Goal: Task Accomplishment & Management: Complete application form

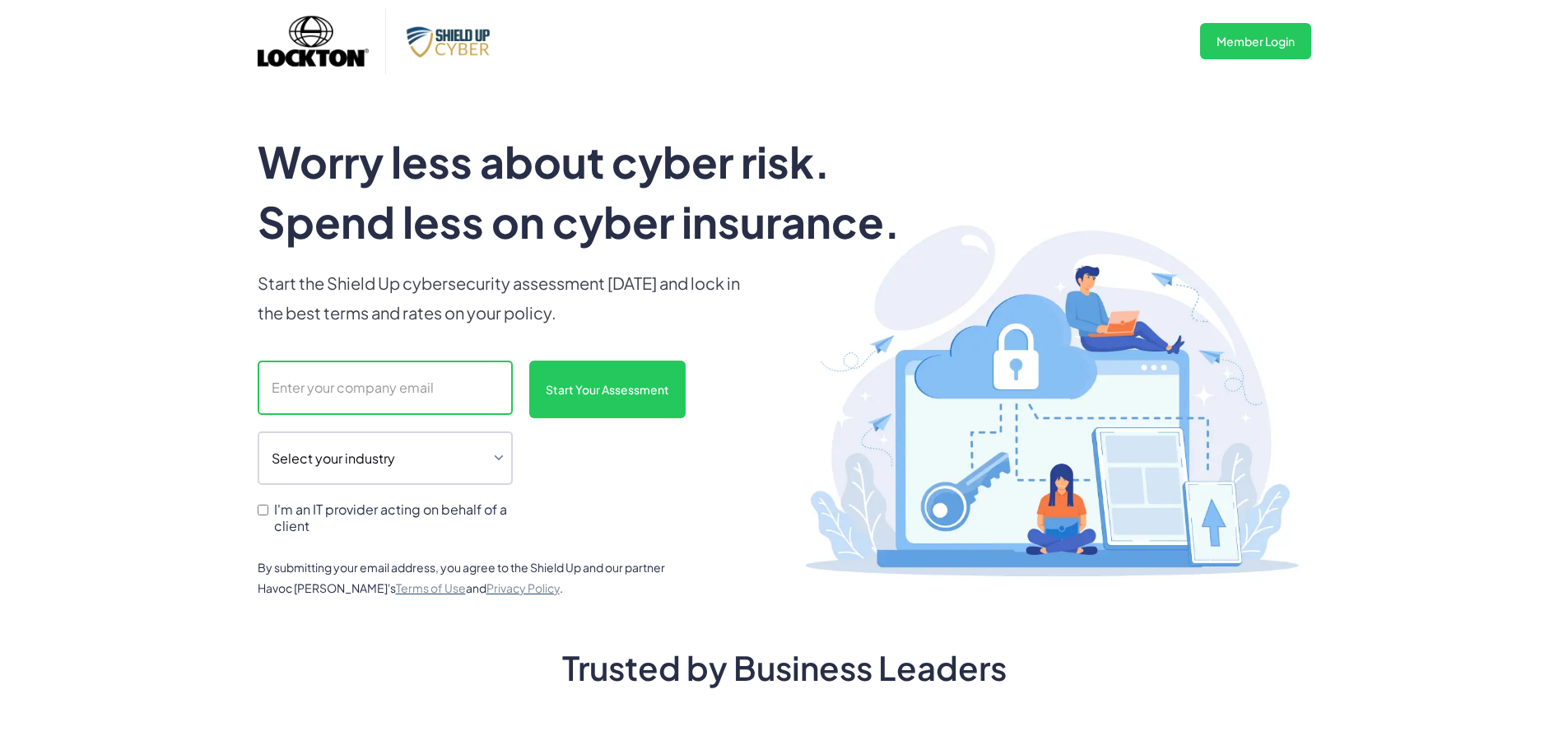
click at [427, 397] on input "scanform" at bounding box center [385, 387] width 255 height 54
type input "[EMAIL_ADDRESS][DOMAIN_NAME]"
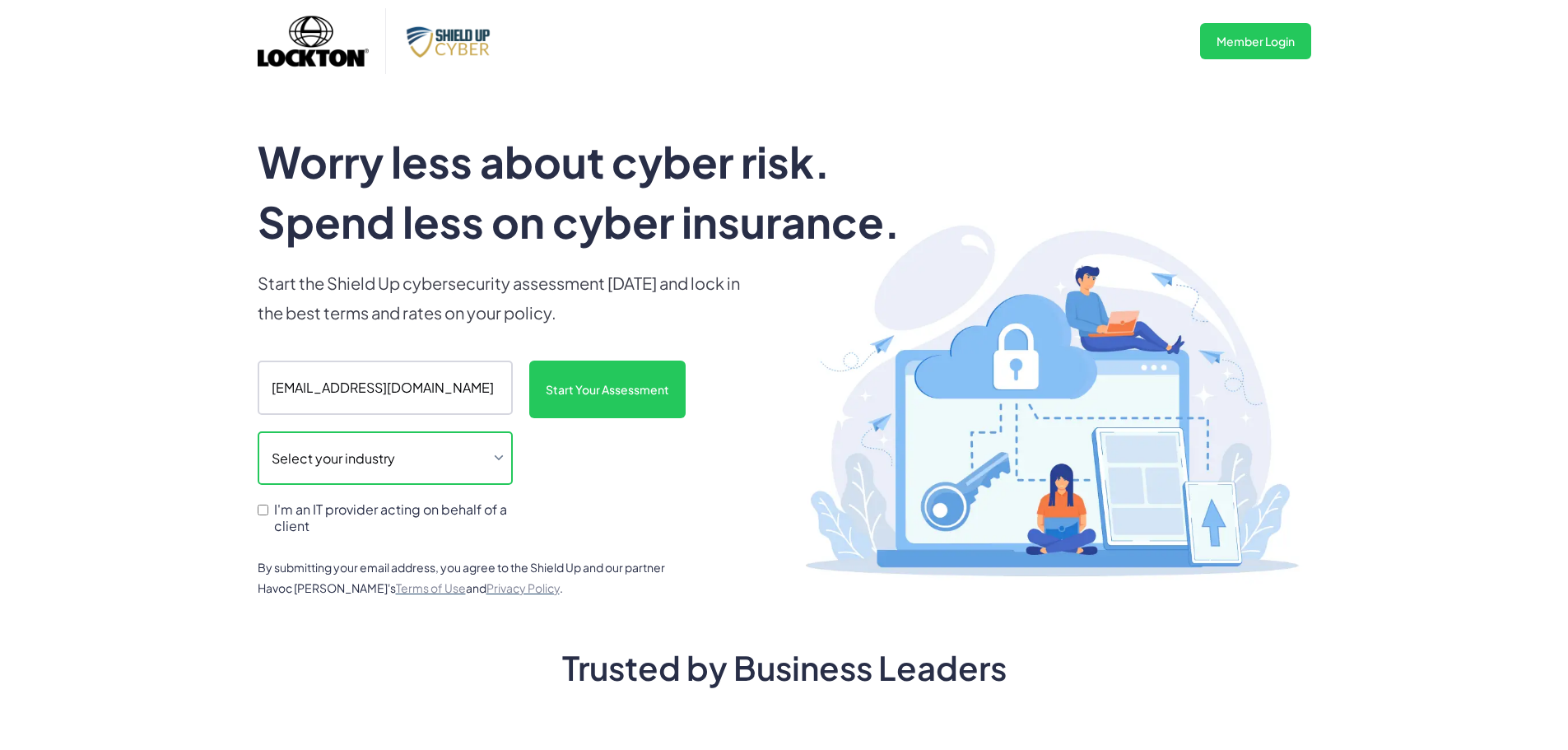
click at [431, 456] on select "Select your industry Auto Dealership Healthcare Hospitality Legal Manufacturing…" at bounding box center [385, 458] width 255 height 54
select select "legal"
click at [257, 431] on select "Select your industry Auto Dealership Healthcare Hospitality Legal Manufacturing…" at bounding box center [385, 458] width 255 height 54
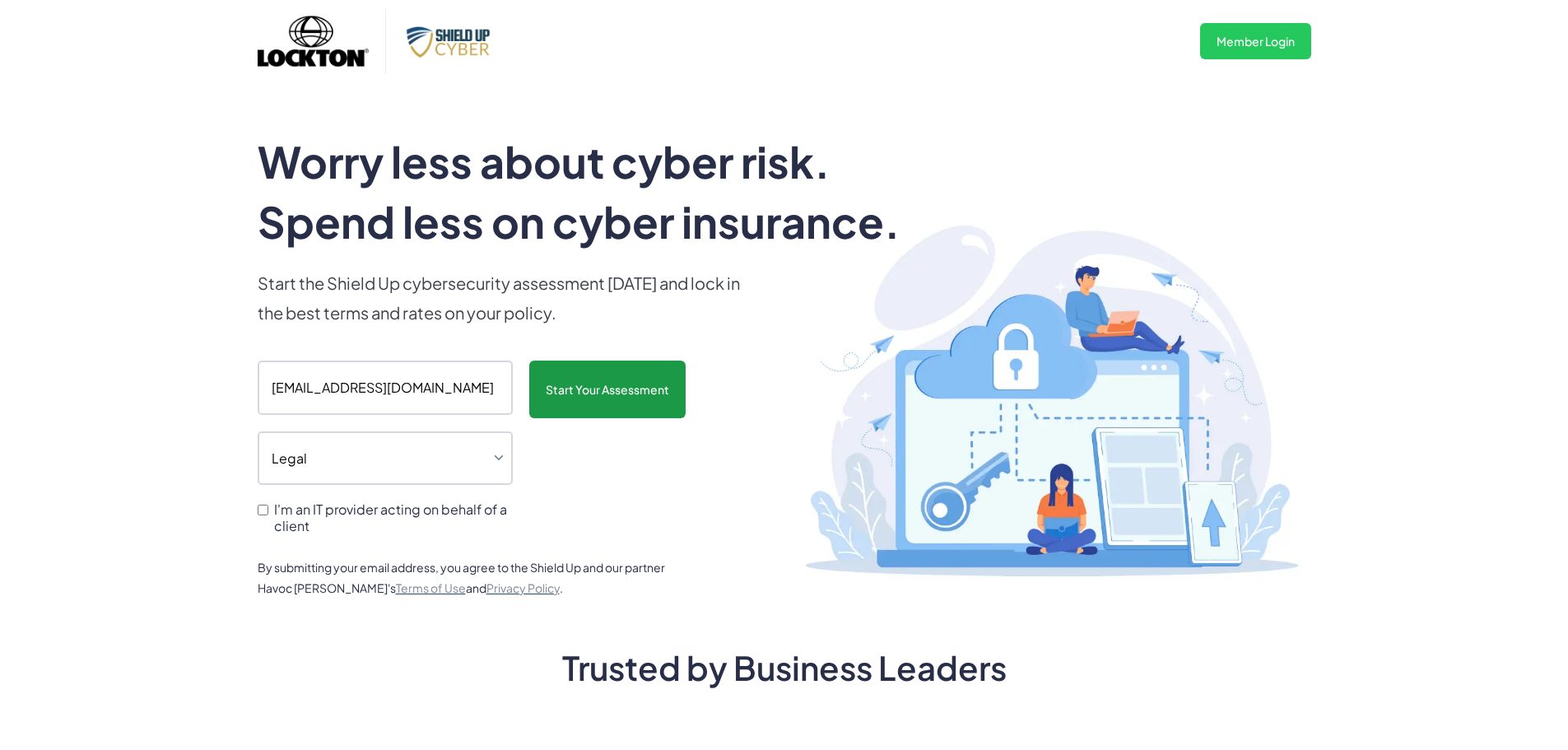
click at [598, 403] on input "Start Your Assessment" at bounding box center [608, 389] width 156 height 57
type input "Please wait..."
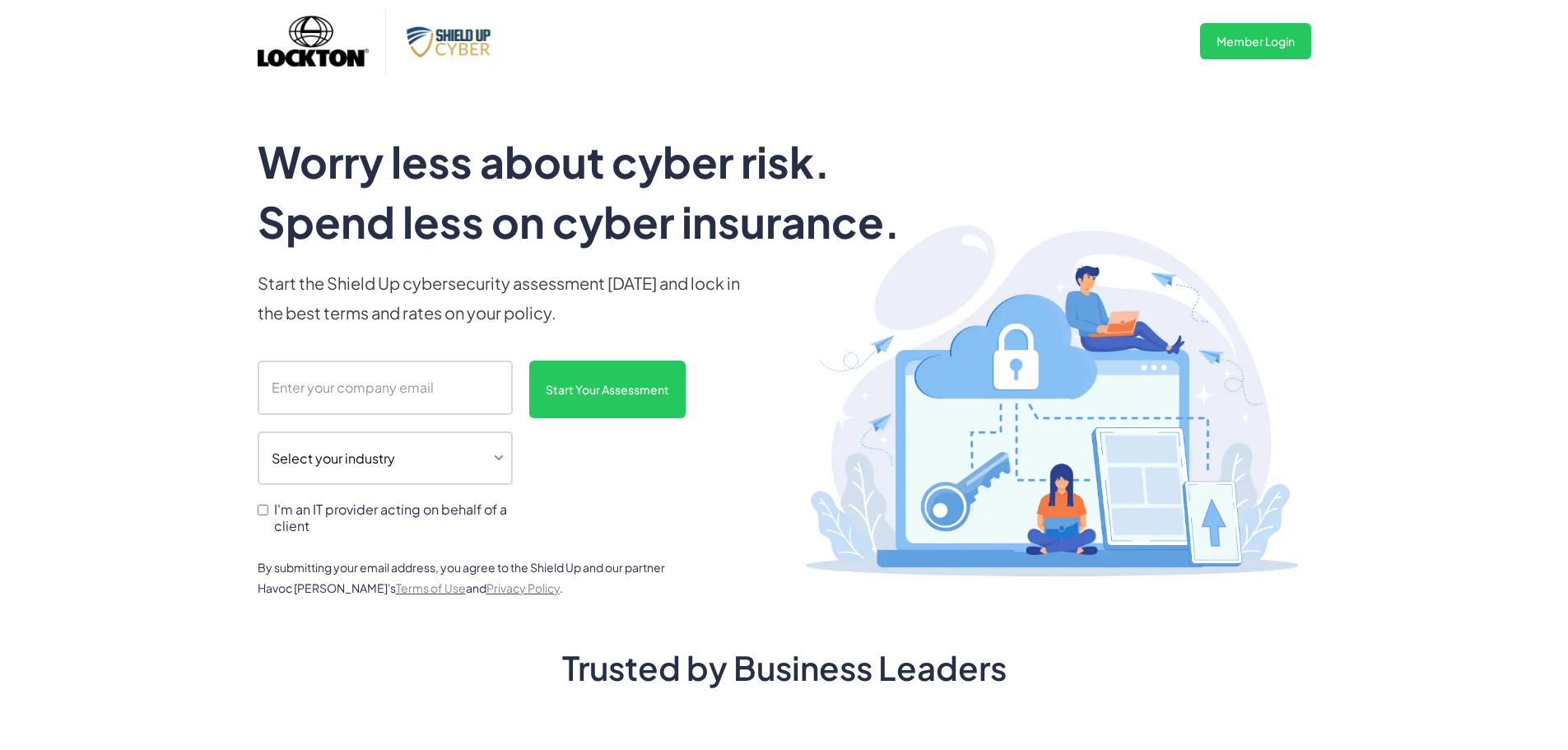
click at [314, 354] on div "Worry less about cyber risk. Spend less on cyber insurance. Start the Shield Up…" at bounding box center [600, 364] width 685 height 466
click at [316, 375] on input "scanform" at bounding box center [385, 387] width 255 height 54
type input "[EMAIL_ADDRESS][DOMAIN_NAME]"
click at [383, 456] on select "Select your industry Auto Dealership Healthcare Hospitality Legal Manufacturing…" at bounding box center [385, 458] width 255 height 54
select select "legal"
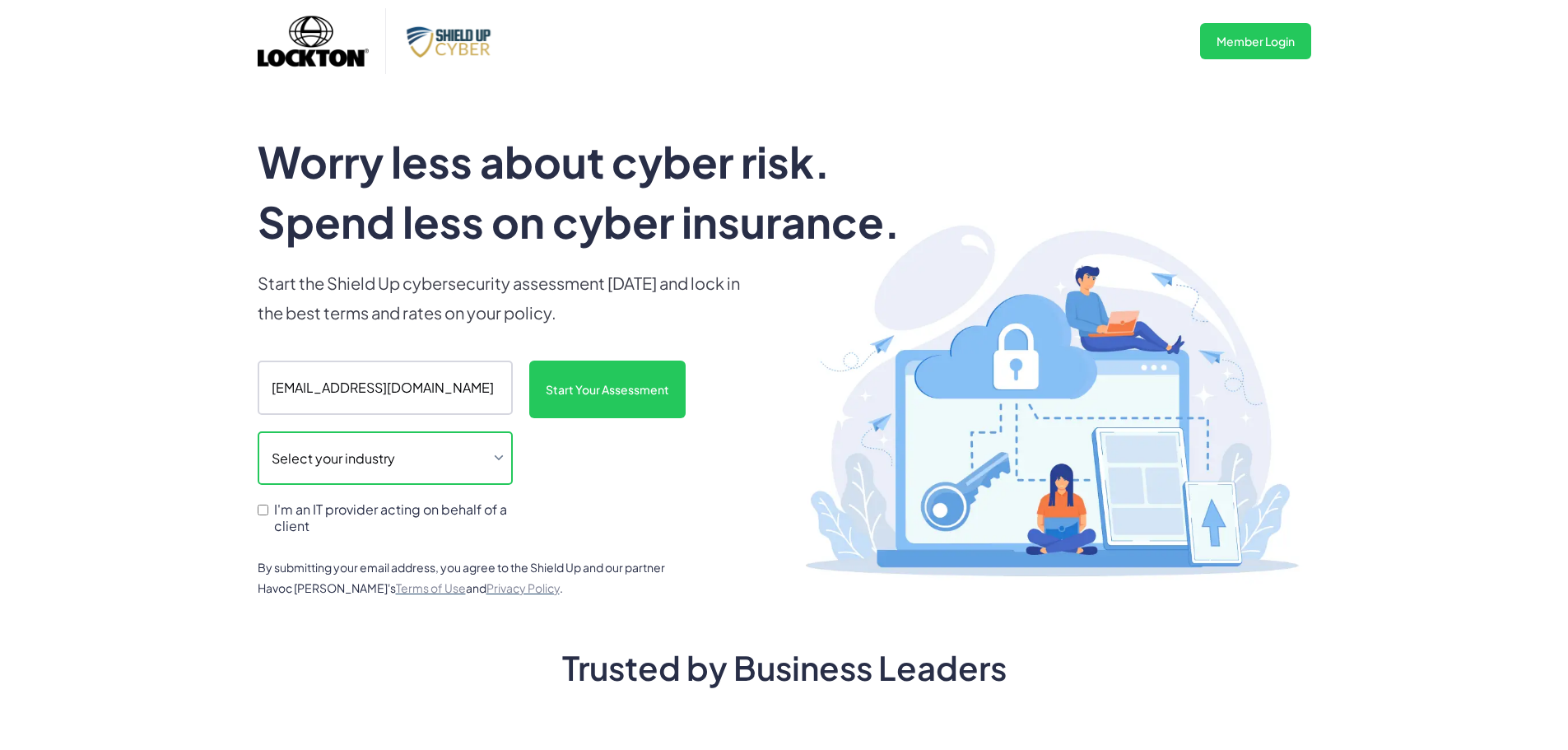
click at [257, 431] on select "Select your industry Auto Dealership Healthcare Hospitality Legal Manufacturing…" at bounding box center [385, 458] width 255 height 54
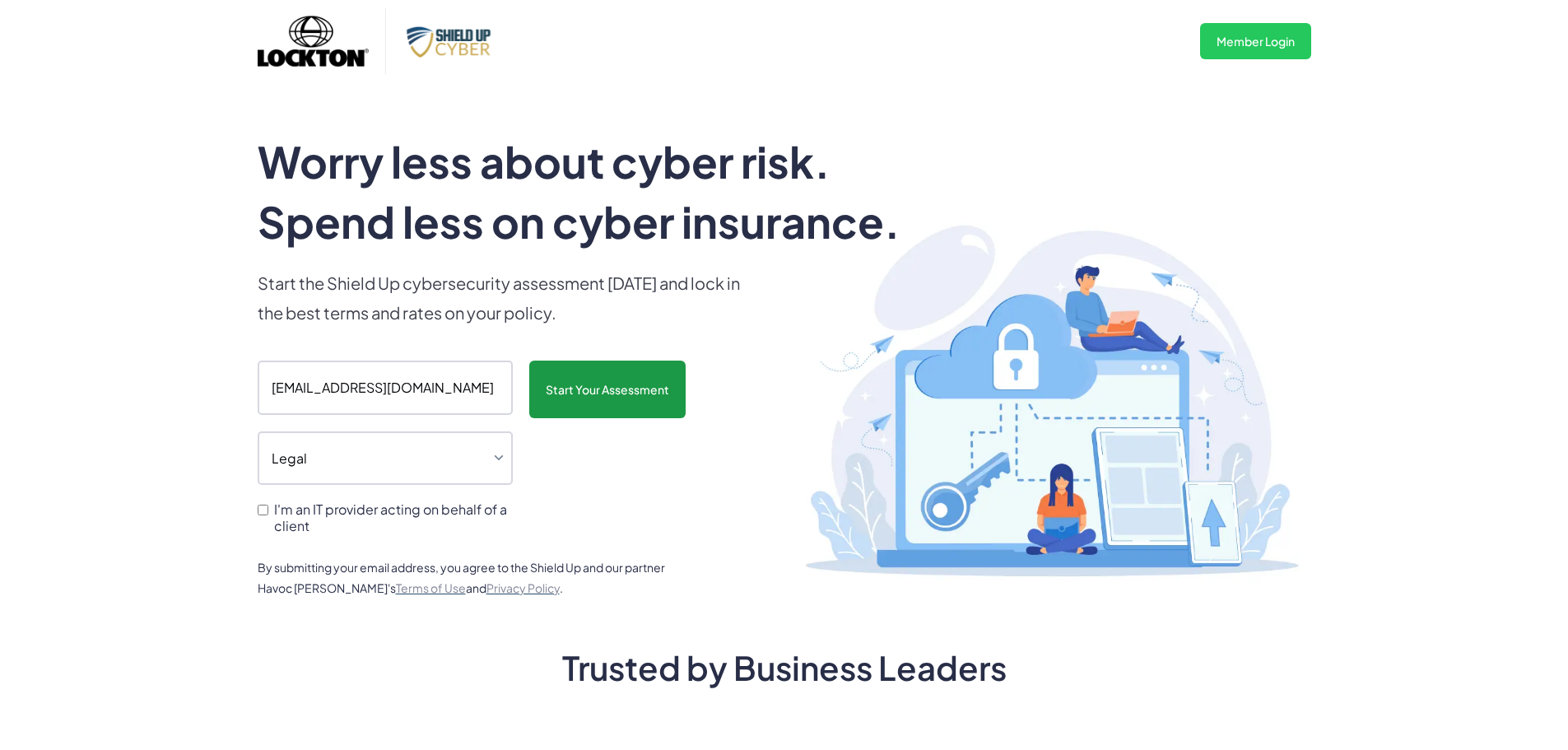
click at [661, 385] on input "Start Your Assessment" at bounding box center [608, 389] width 156 height 57
type input "Please wait..."
